Goal: Task Accomplishment & Management: Use online tool/utility

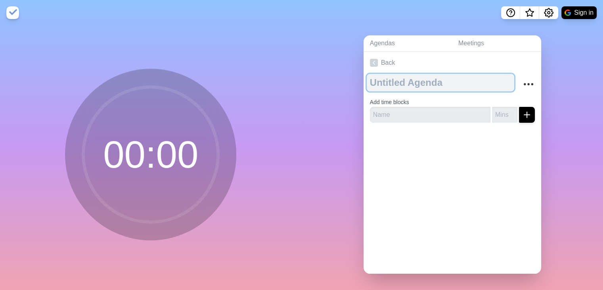
click at [398, 83] on textarea at bounding box center [441, 82] width 148 height 17
type textarea "Tempo SW Stand Up"
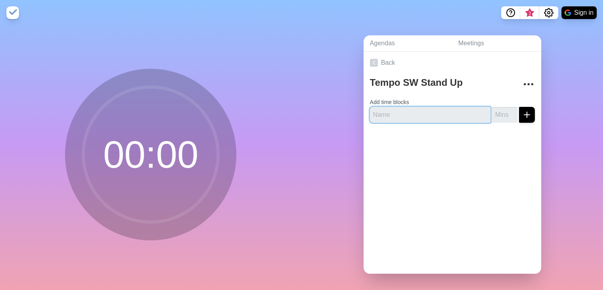
click at [397, 119] on input "text" at bounding box center [430, 115] width 121 height 16
type input "L"
type input "Teradyne SW"
click at [494, 117] on input "number" at bounding box center [504, 115] width 25 height 16
type input "5"
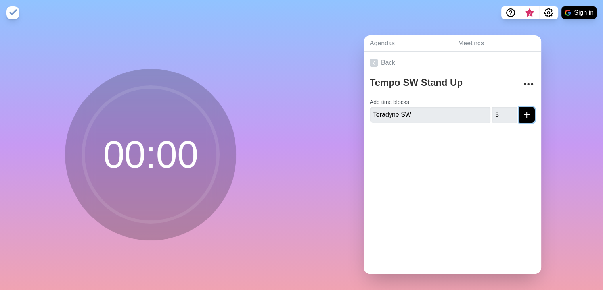
click at [522, 115] on icon "submit" at bounding box center [527, 115] width 10 height 10
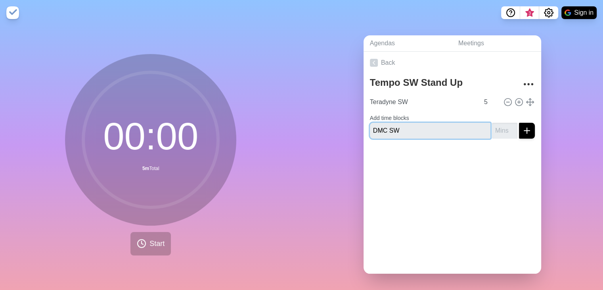
type input "DMC SW"
click at [522, 126] on icon "submit" at bounding box center [527, 131] width 10 height 10
type input "5"
click at [522, 129] on icon "submit" at bounding box center [527, 131] width 10 height 10
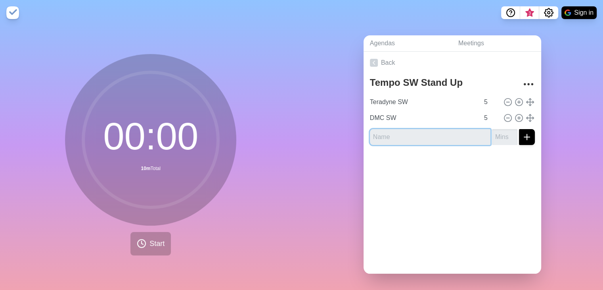
click at [409, 135] on input "text" at bounding box center [430, 137] width 121 height 16
click at [380, 136] on input "text" at bounding box center [430, 137] width 121 height 16
type input "Bugs"
click at [492, 135] on input "number" at bounding box center [504, 137] width 25 height 16
type input "5"
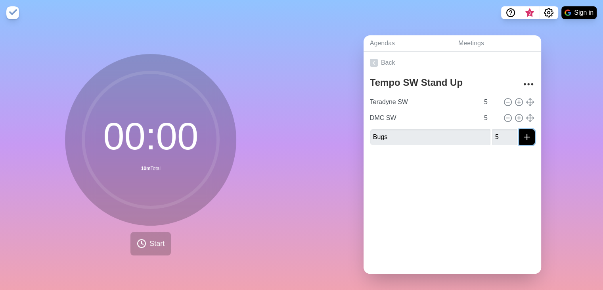
click at [527, 138] on line "submit" at bounding box center [527, 137] width 0 height 6
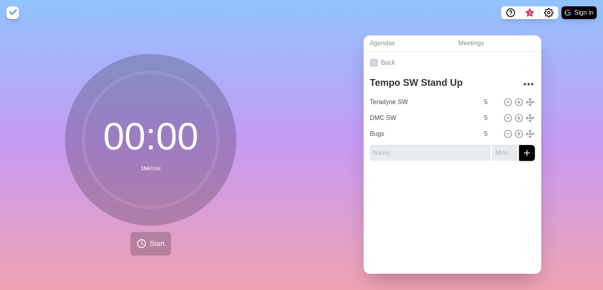
drag, startPoint x: 491, startPoint y: 194, endPoint x: 487, endPoint y: 196, distance: 4.4
click at [490, 194] on div at bounding box center [453, 183] width 178 height 32
click at [412, 229] on div "Back Tempo SW Stand Up Teradyne SW 5 DMC SW 5 Bugs 5" at bounding box center [453, 163] width 178 height 222
drag, startPoint x: 364, startPoint y: 211, endPoint x: 361, endPoint y: 198, distance: 13.0
click at [364, 211] on div "Back Tempo SW Stand Up Teradyne SW 5 DMC SW 5 Bugs 5" at bounding box center [453, 163] width 178 height 222
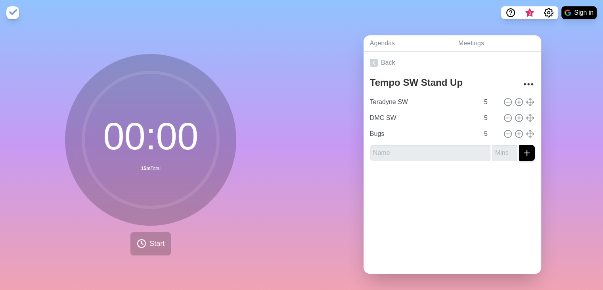
click at [346, 186] on div "Agendas Meetings Back Tempo SW Stand Up Teradyne SW 5 DMC SW 5 Bugs 5" at bounding box center [453, 157] width 302 height 264
click at [364, 209] on div "Back Tempo SW Stand Up Teradyne SW 5 DMC SW 5 Bugs 5" at bounding box center [453, 163] width 178 height 222
drag, startPoint x: 327, startPoint y: 221, endPoint x: 315, endPoint y: 252, distance: 33.3
click at [327, 222] on div "Agendas Meetings Back Tempo SW Stand Up Teradyne SW 5 DMC SW 5 Bugs 5" at bounding box center [453, 157] width 302 height 264
